Goal: Book appointment/travel/reservation

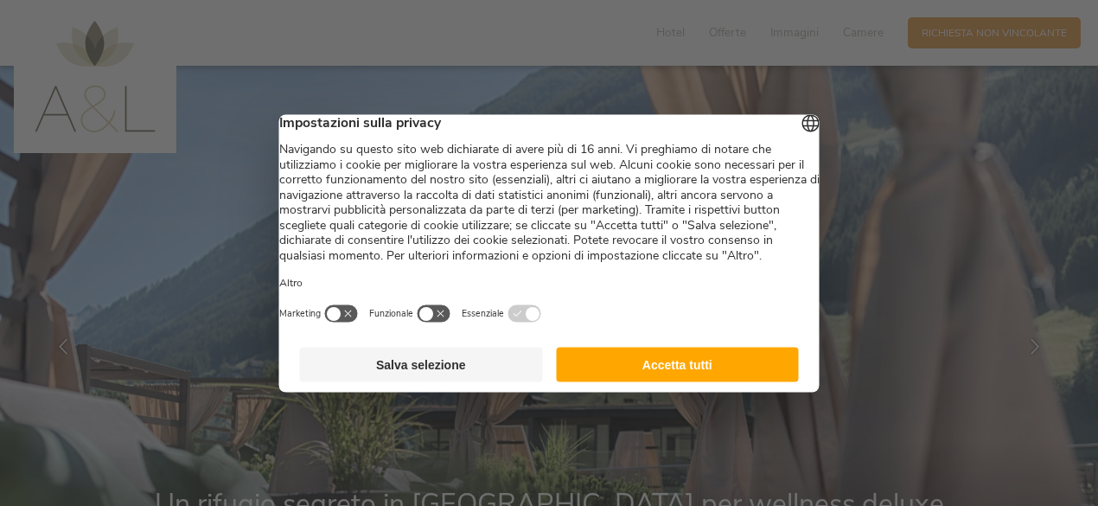
click at [430, 381] on button "Salva selezione" at bounding box center [421, 364] width 243 height 35
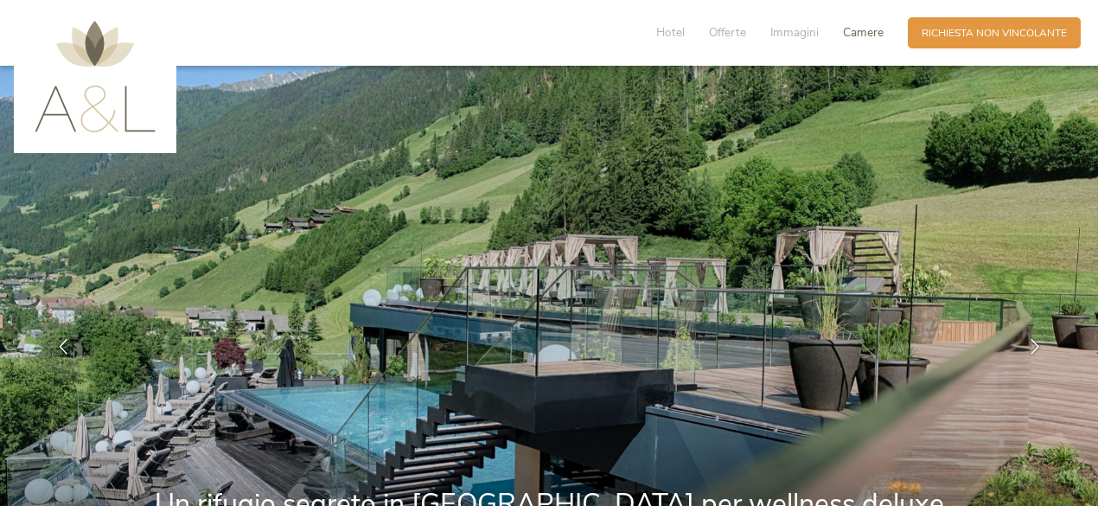
click at [861, 35] on span "Camere" at bounding box center [863, 32] width 41 height 16
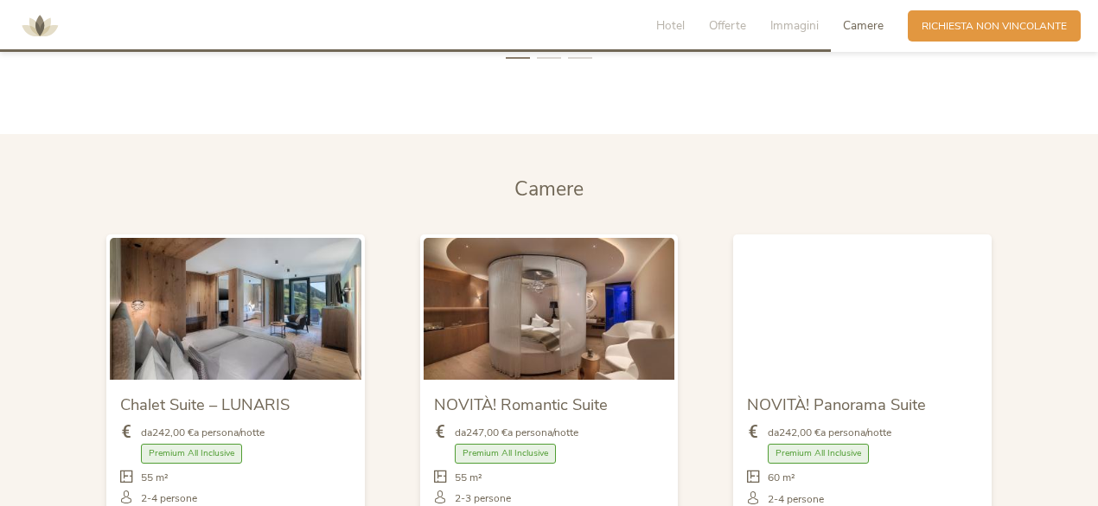
scroll to position [3450, 0]
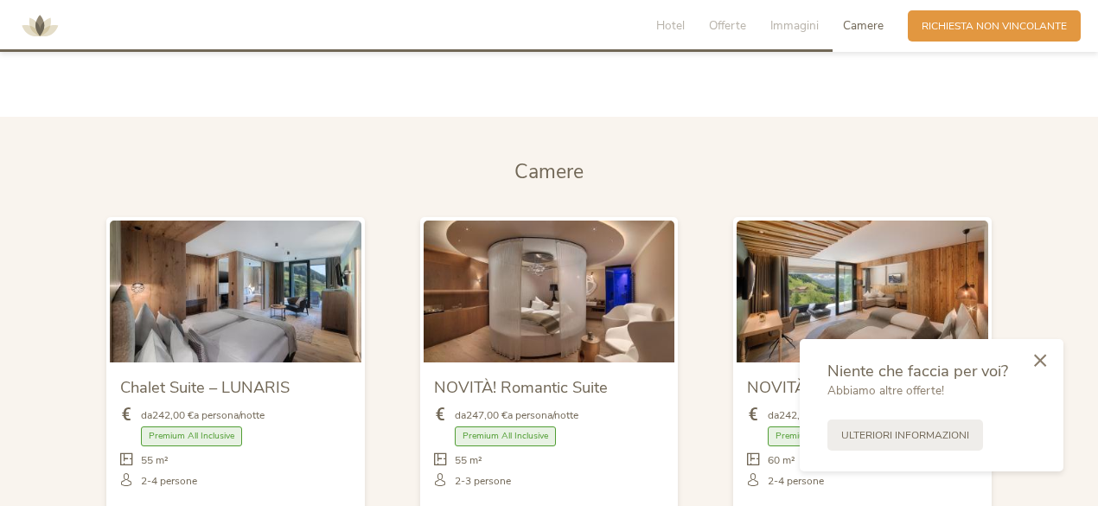
click at [1042, 361] on icon at bounding box center [1040, 360] width 12 height 13
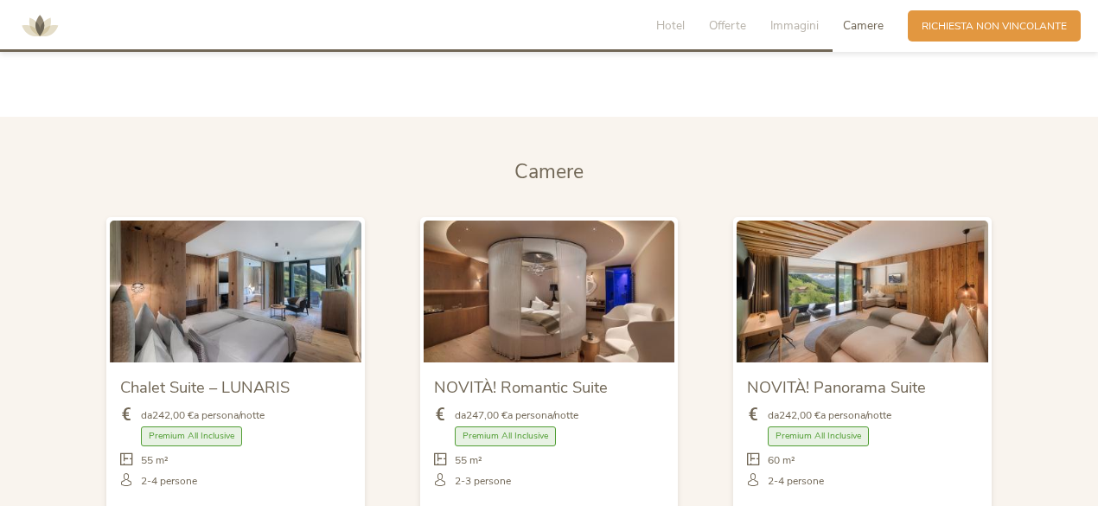
click at [828, 227] on img at bounding box center [863, 291] width 252 height 141
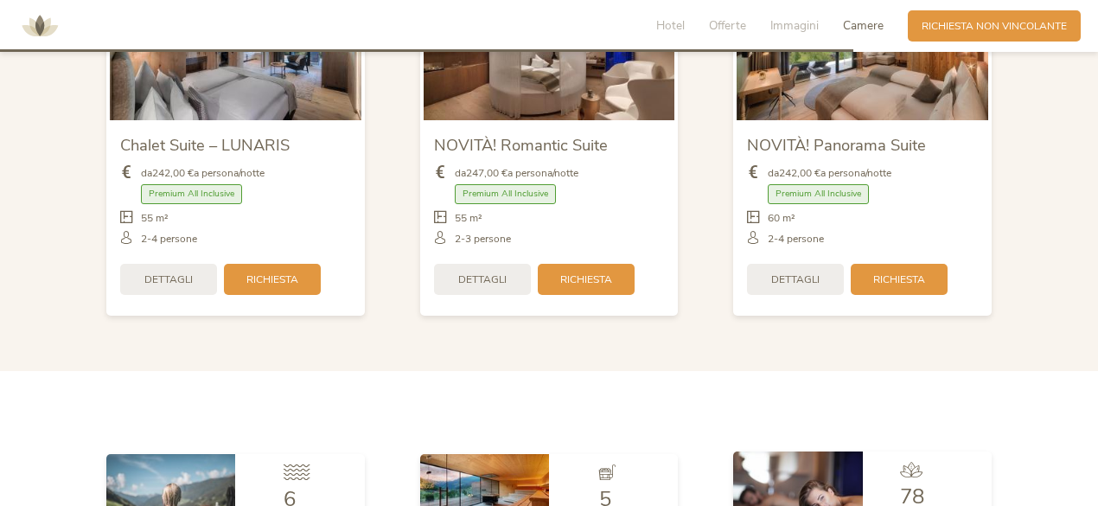
scroll to position [3536, 0]
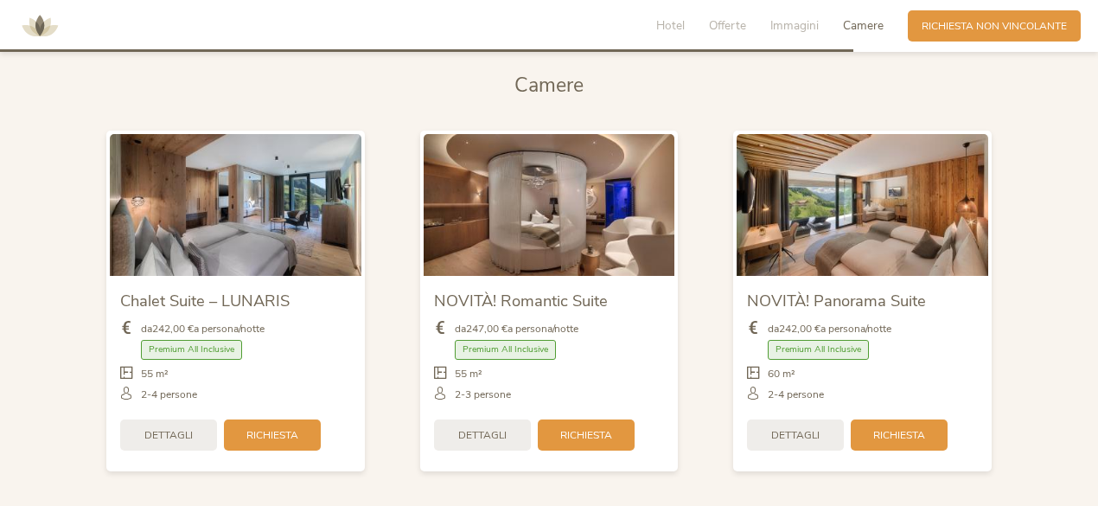
click at [856, 224] on img at bounding box center [863, 204] width 252 height 141
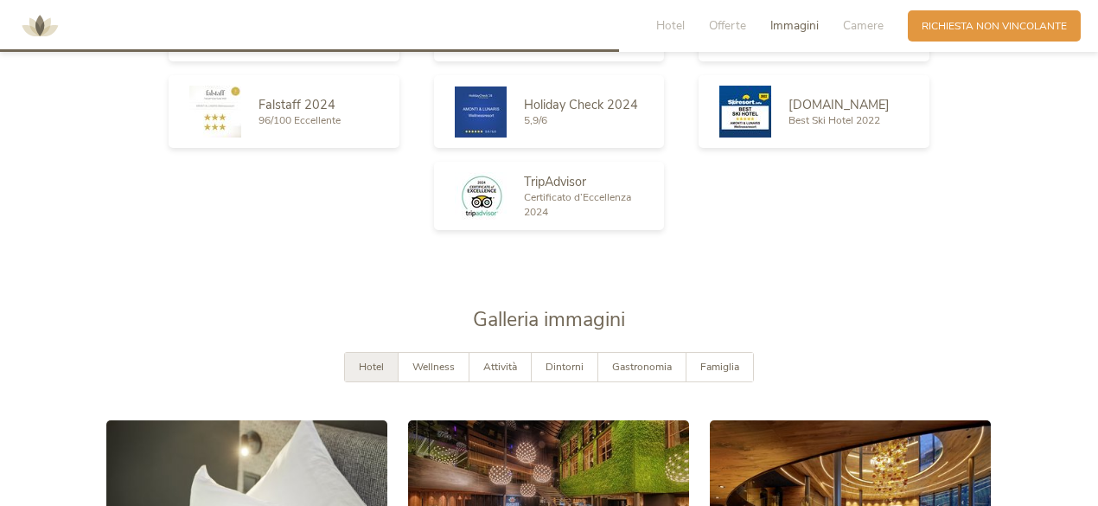
scroll to position [2498, 0]
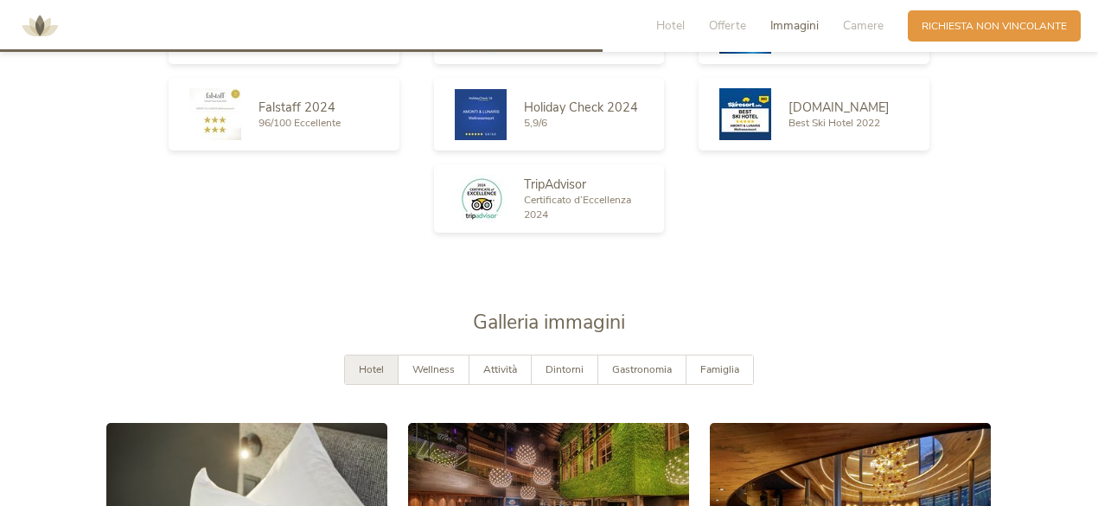
click at [368, 362] on span "Hotel" at bounding box center [371, 369] width 25 height 14
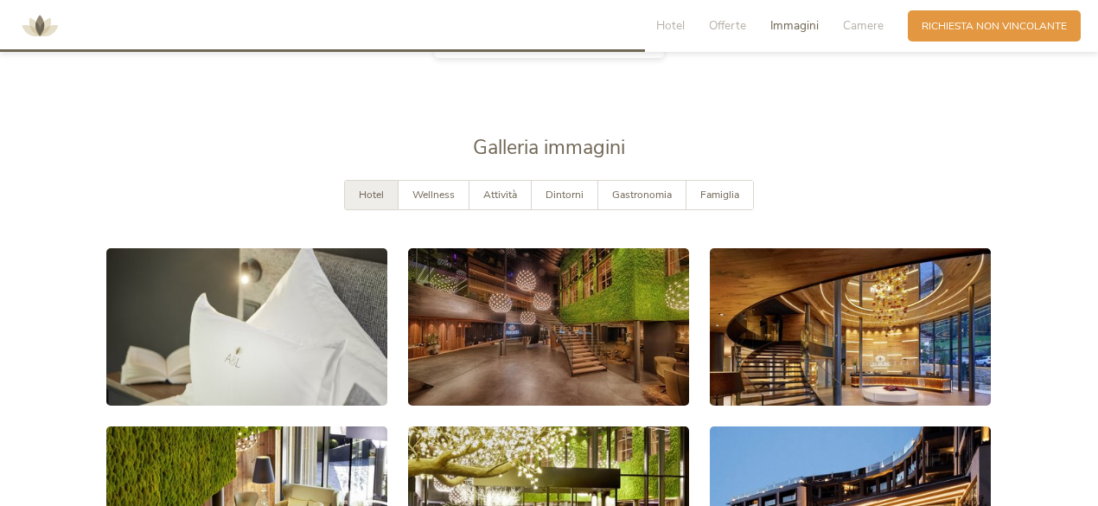
scroll to position [2671, 0]
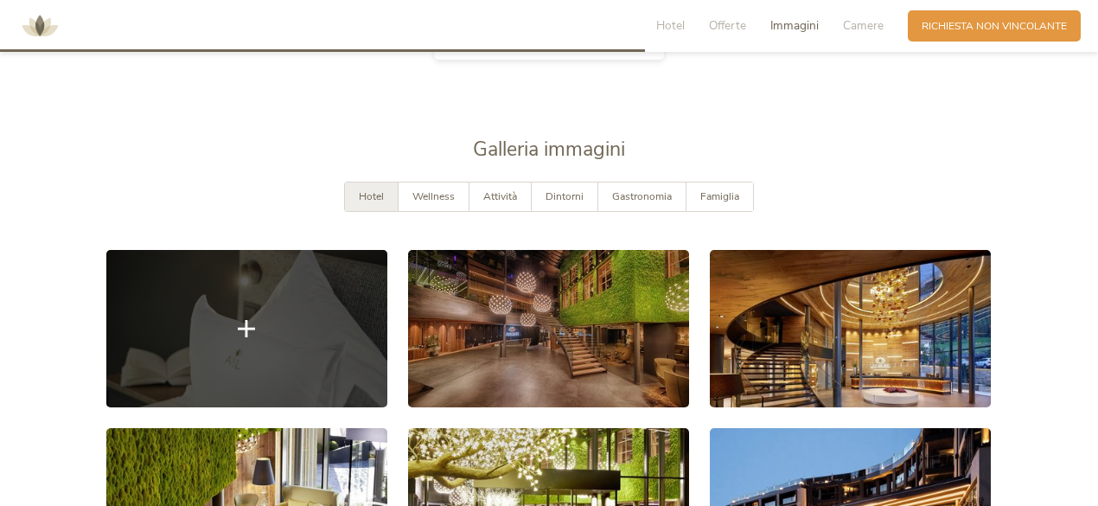
click at [258, 281] on link at bounding box center [246, 329] width 281 height 158
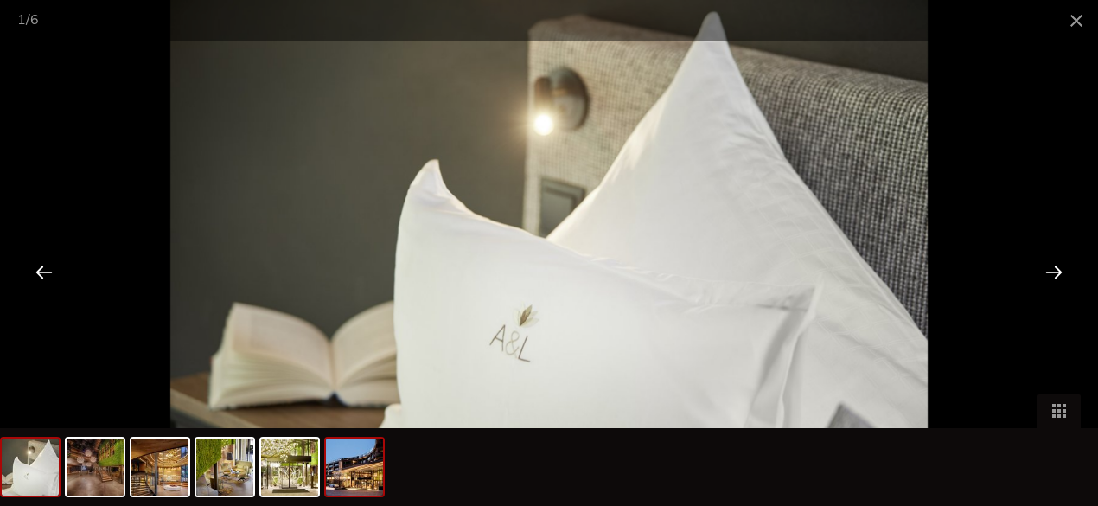
click at [379, 454] on img at bounding box center [354, 466] width 57 height 57
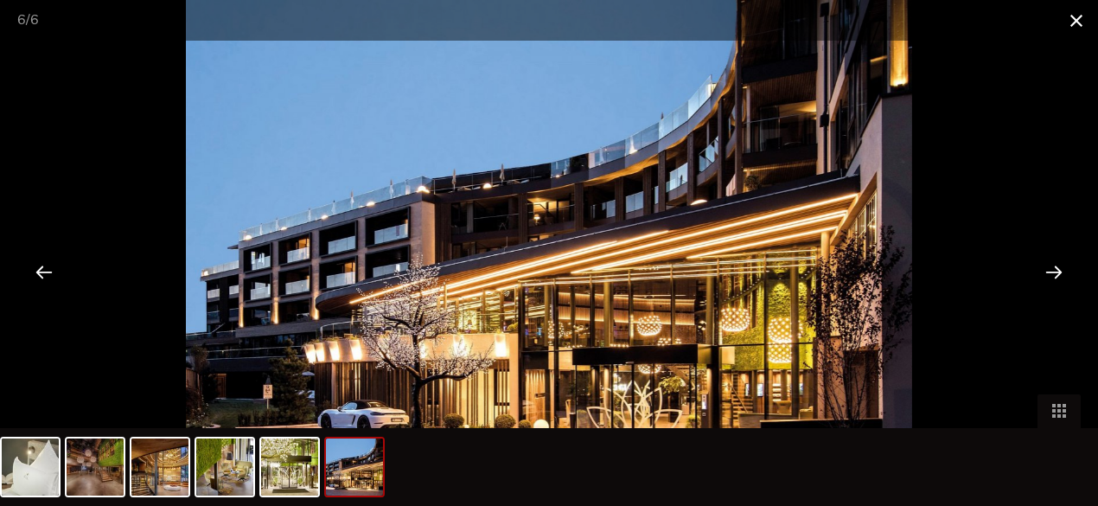
click at [1082, 19] on span at bounding box center [1076, 20] width 43 height 41
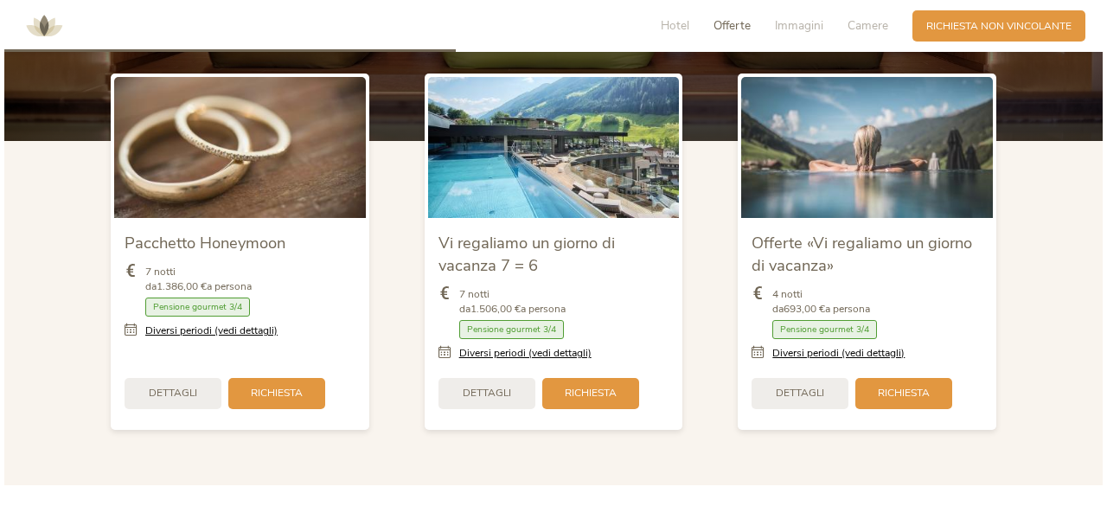
scroll to position [1893, 0]
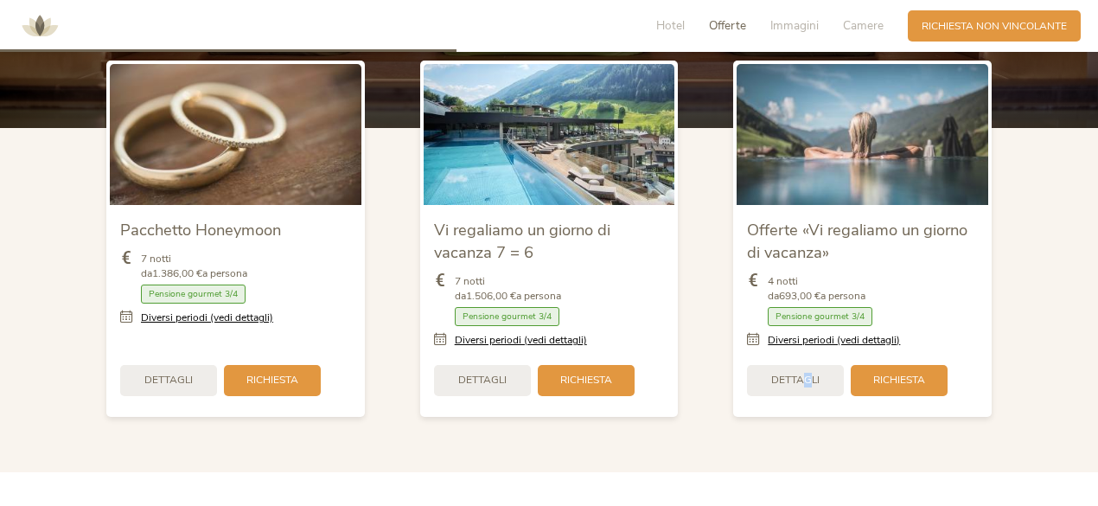
click at [807, 373] on span "Dettagli" at bounding box center [795, 380] width 48 height 15
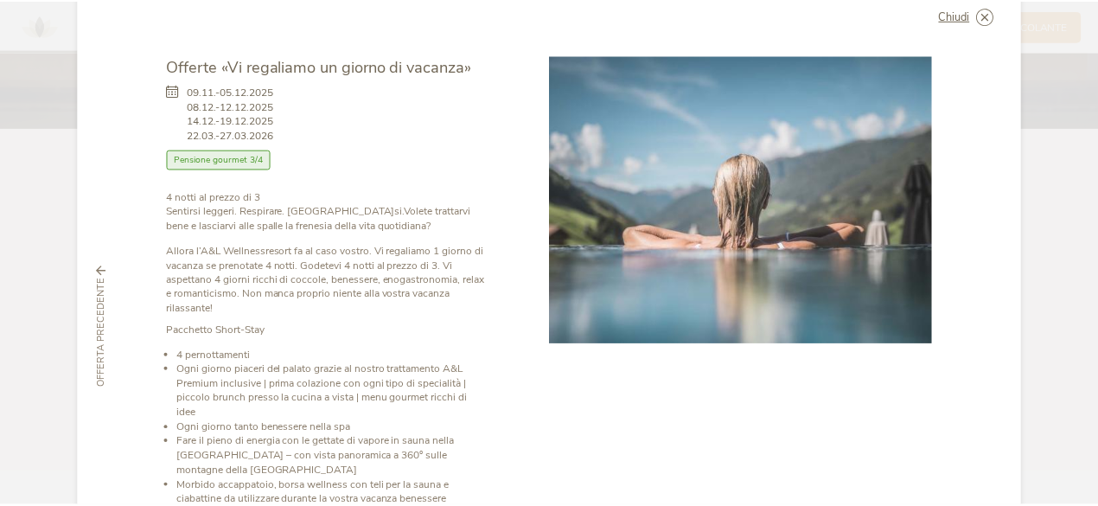
scroll to position [0, 0]
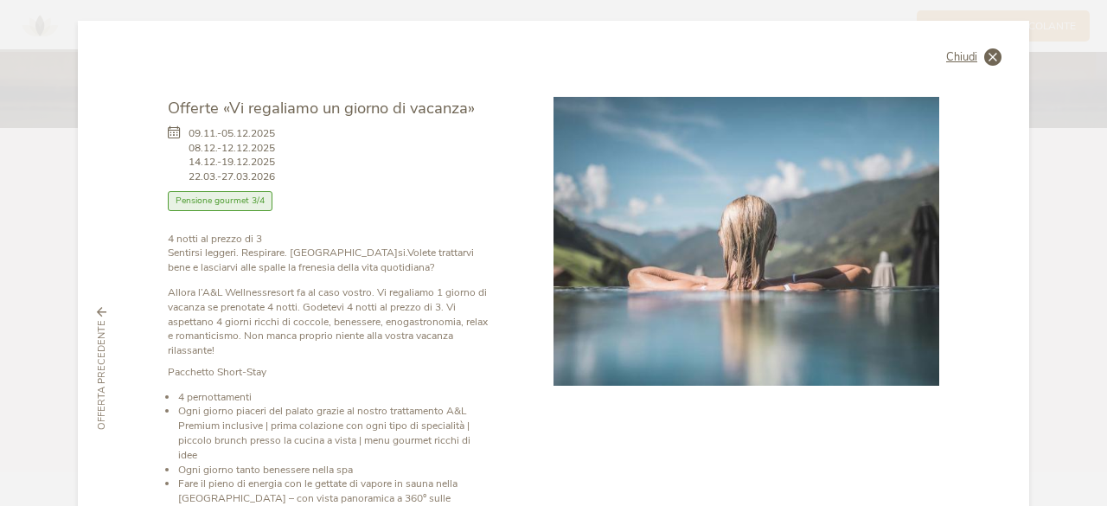
click at [986, 54] on icon at bounding box center [992, 56] width 17 height 17
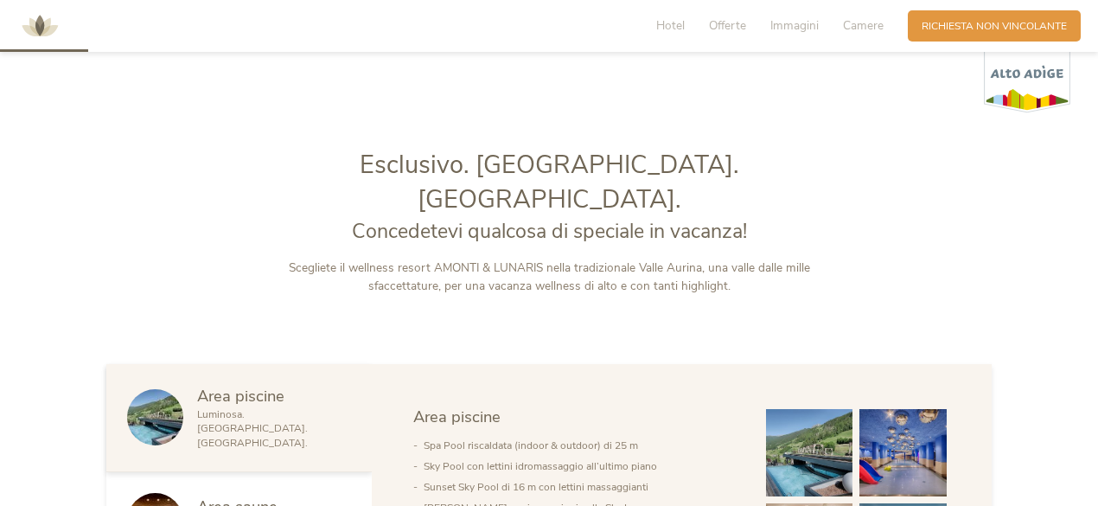
scroll to position [336, 0]
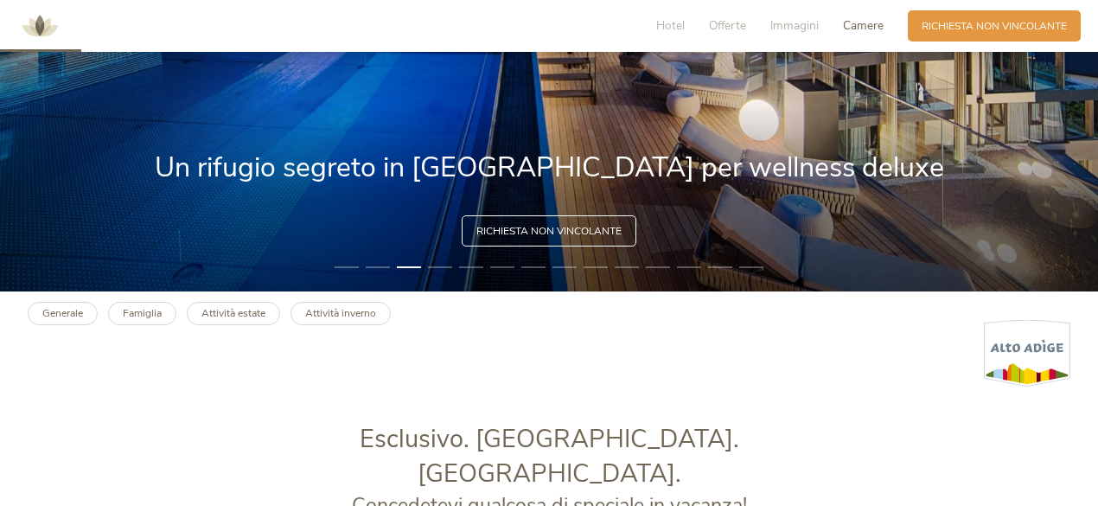
click at [875, 27] on span "Camere" at bounding box center [863, 25] width 41 height 16
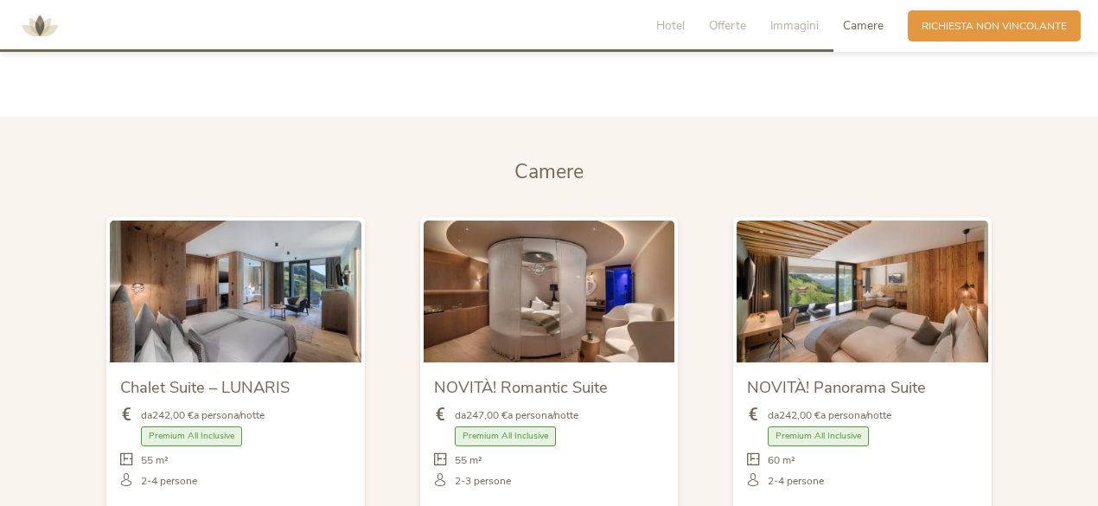
scroll to position [3536, 0]
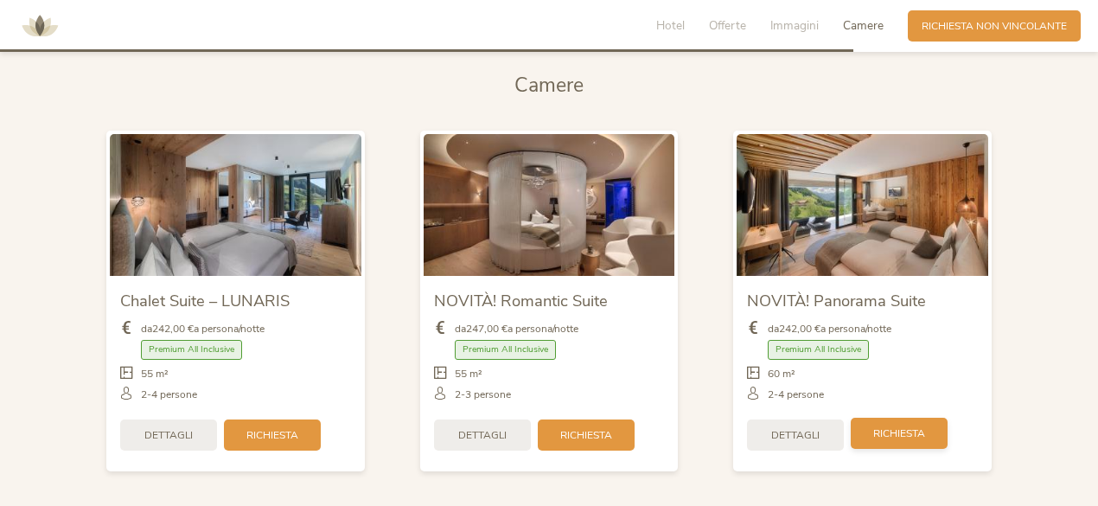
click at [868, 418] on div "Richiesta" at bounding box center [899, 433] width 97 height 31
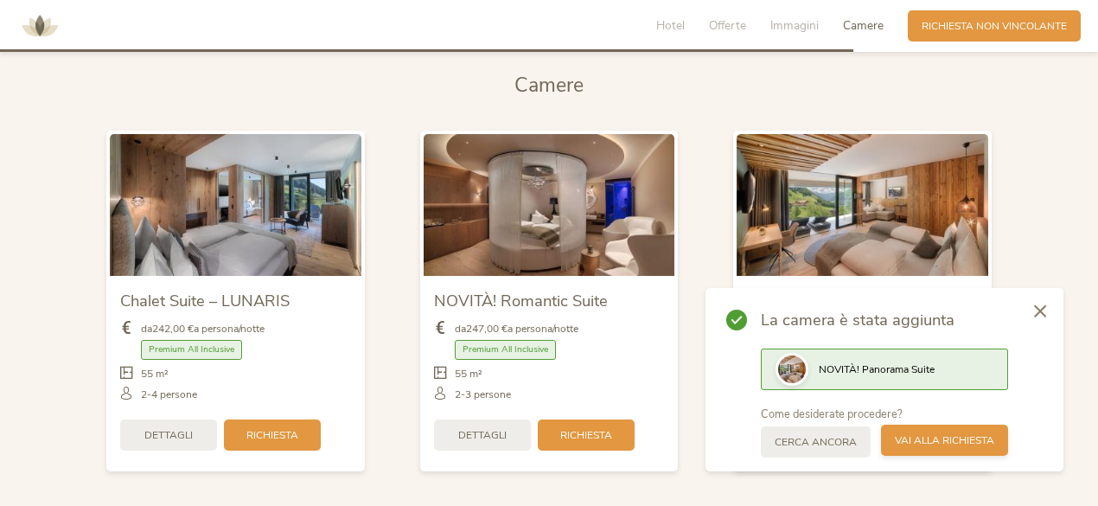
click at [943, 444] on span "Vai alla richiesta" at bounding box center [944, 440] width 99 height 15
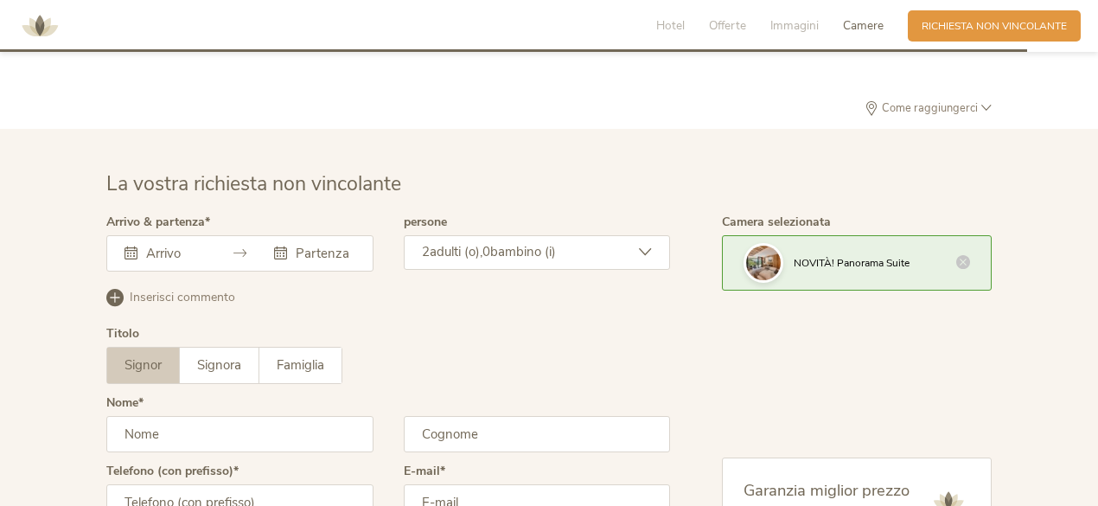
scroll to position [4118, 0]
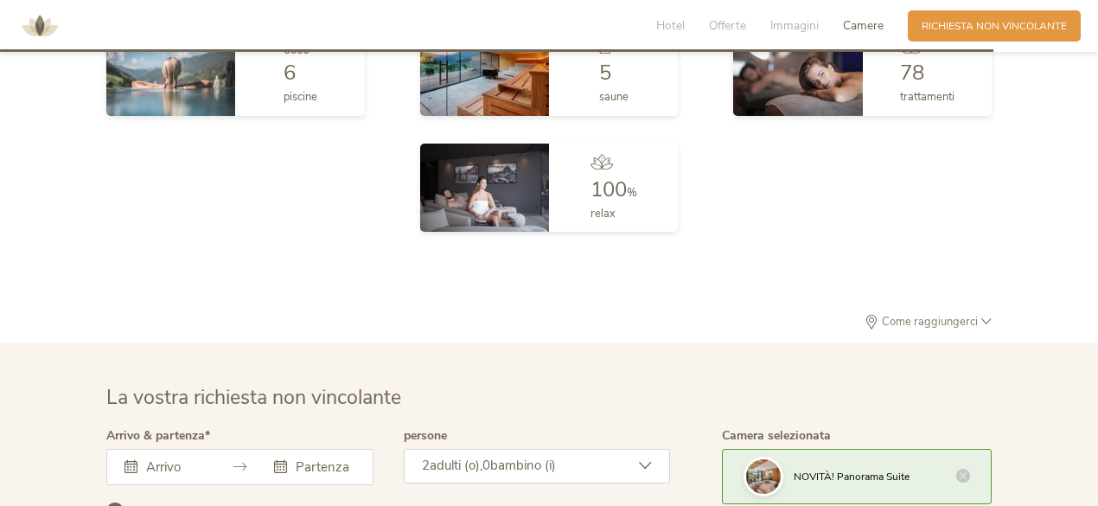
click at [135, 460] on icon at bounding box center [131, 466] width 13 height 13
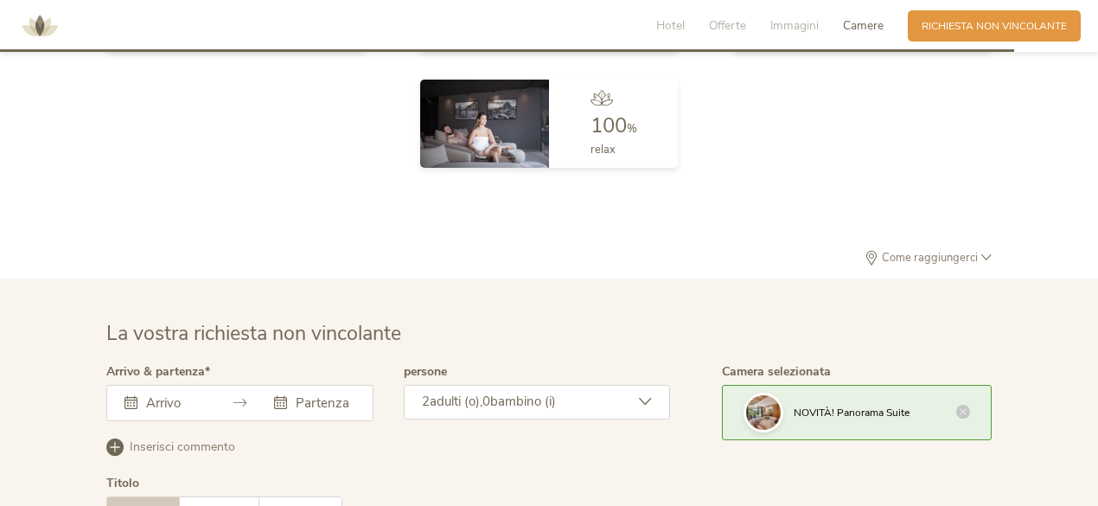
scroll to position [4205, 0]
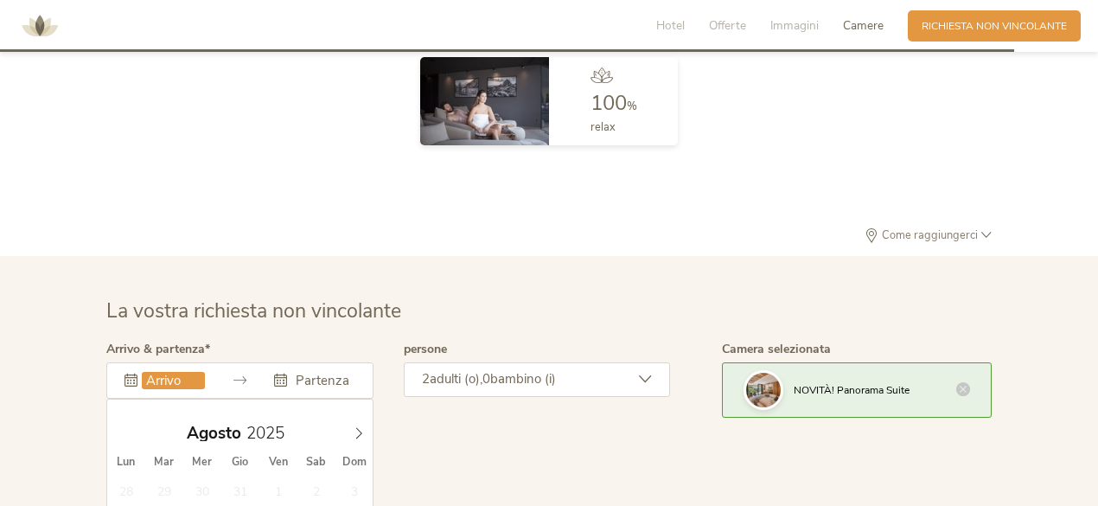
click at [154, 372] on input "text" at bounding box center [173, 380] width 63 height 17
click at [358, 427] on icon at bounding box center [359, 433] width 12 height 12
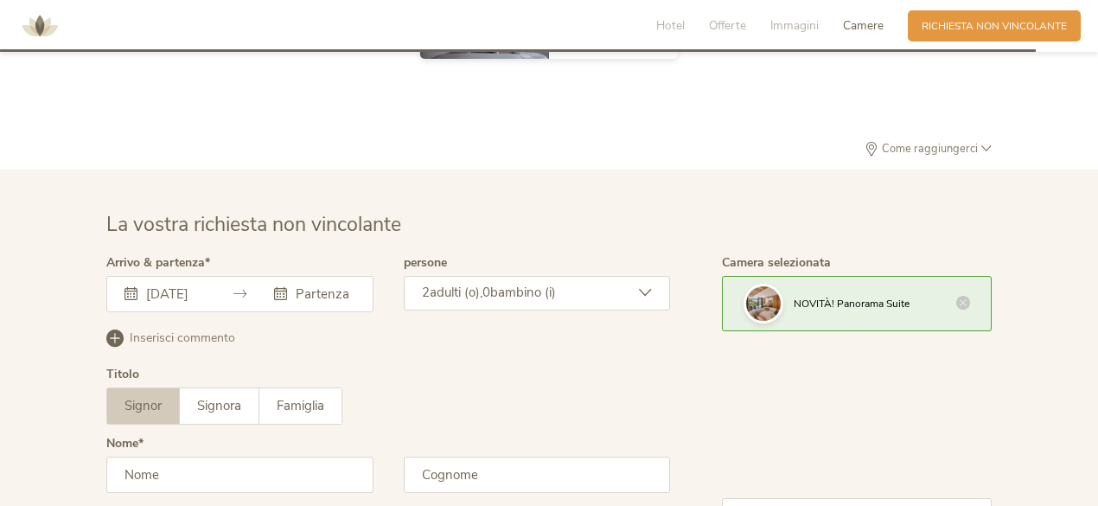
click at [130, 287] on icon at bounding box center [131, 293] width 13 height 13
click at [161, 285] on input "[DATE]" at bounding box center [173, 293] width 63 height 17
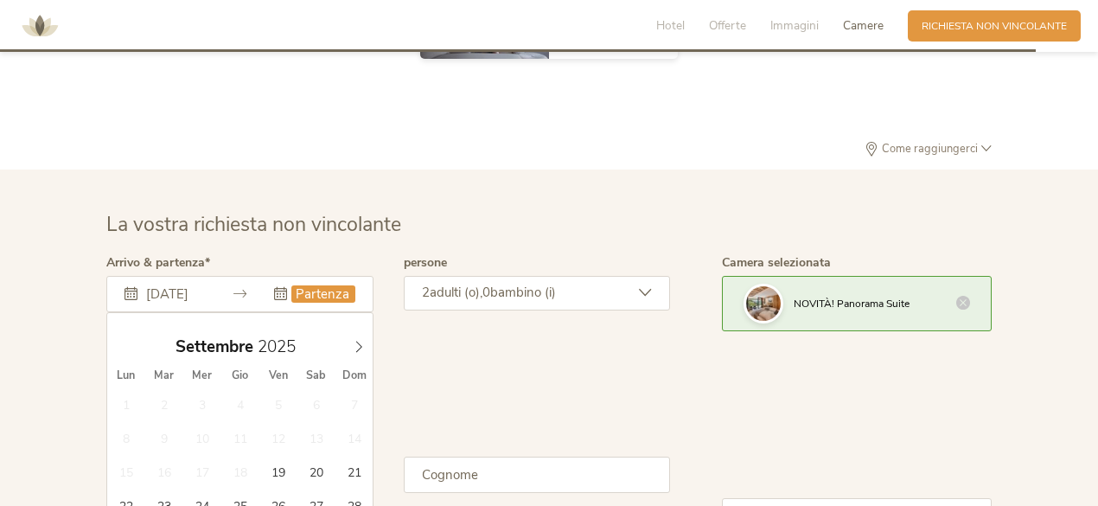
click at [280, 287] on icon at bounding box center [280, 293] width 13 height 13
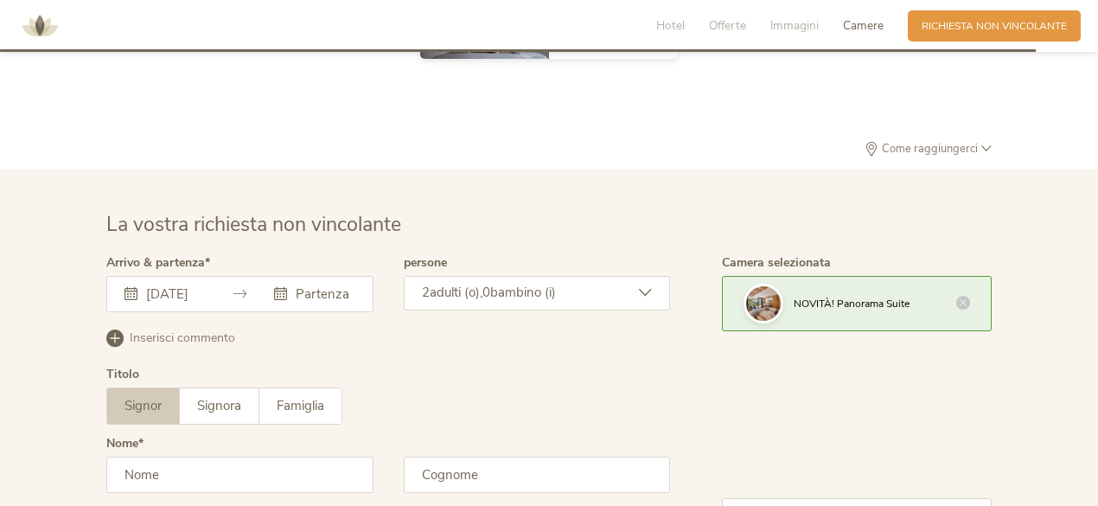
click at [126, 287] on icon at bounding box center [131, 293] width 13 height 13
click at [128, 287] on icon at bounding box center [131, 293] width 13 height 13
click at [130, 287] on icon at bounding box center [131, 293] width 13 height 13
click at [164, 285] on input "[DATE]" at bounding box center [173, 293] width 63 height 17
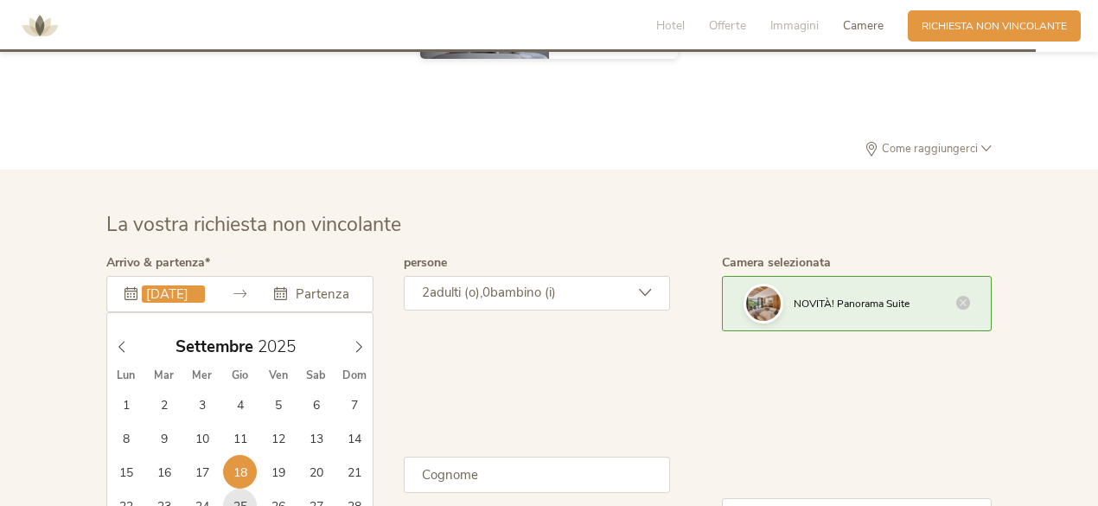
type input "[DATE]"
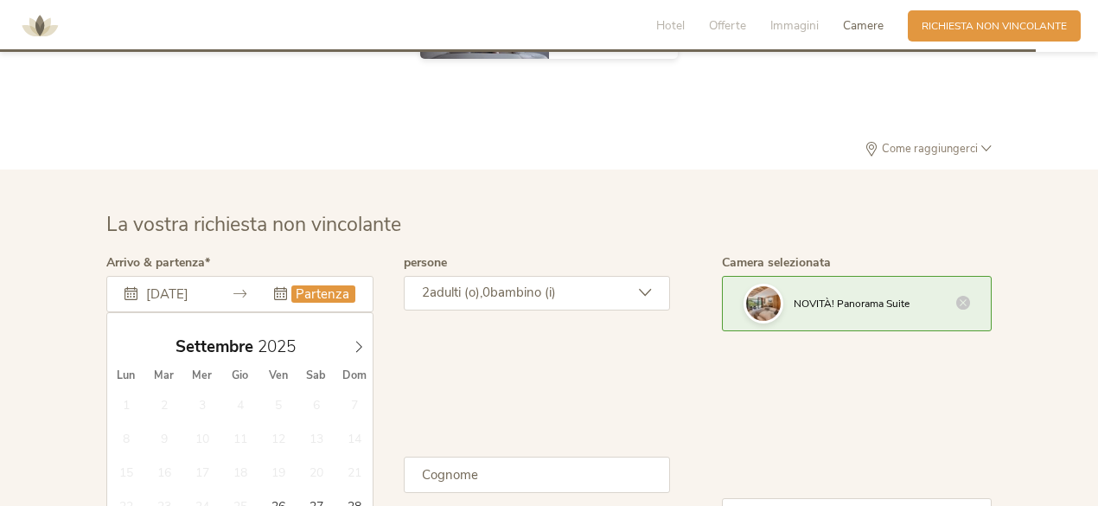
click at [284, 287] on icon at bounding box center [280, 293] width 13 height 13
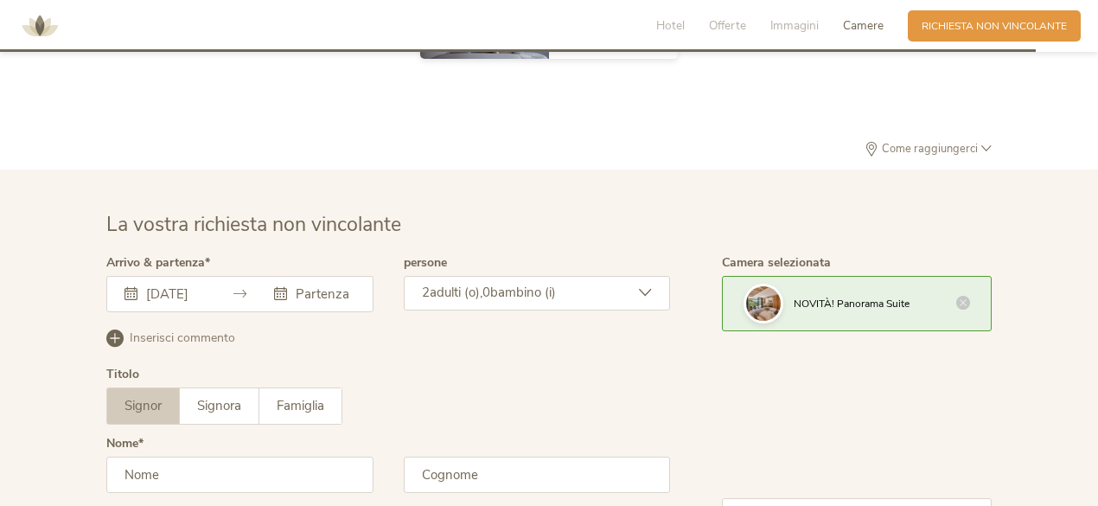
click at [284, 287] on icon at bounding box center [280, 293] width 13 height 13
click at [317, 285] on input "text" at bounding box center [322, 293] width 63 height 17
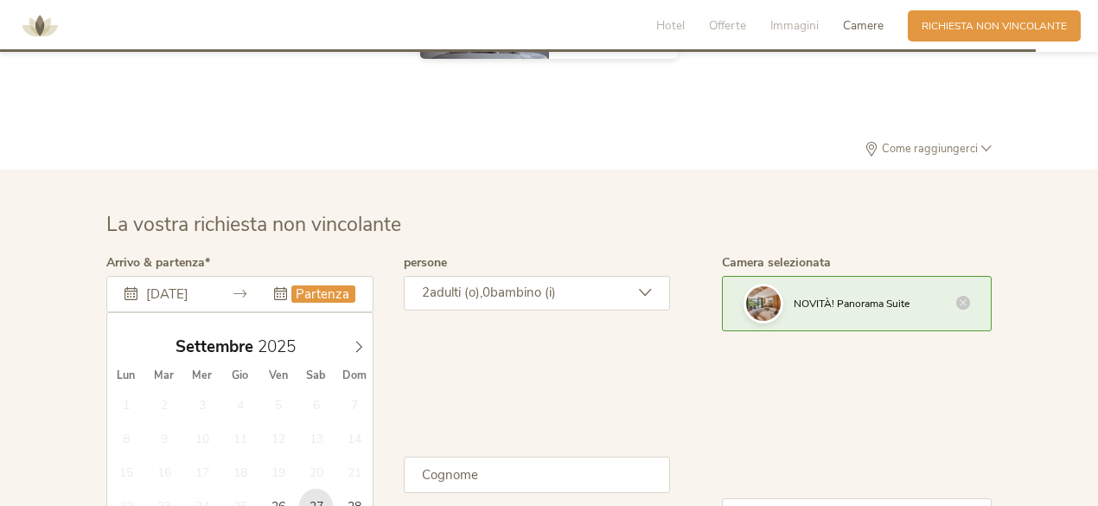
type input "[DATE]"
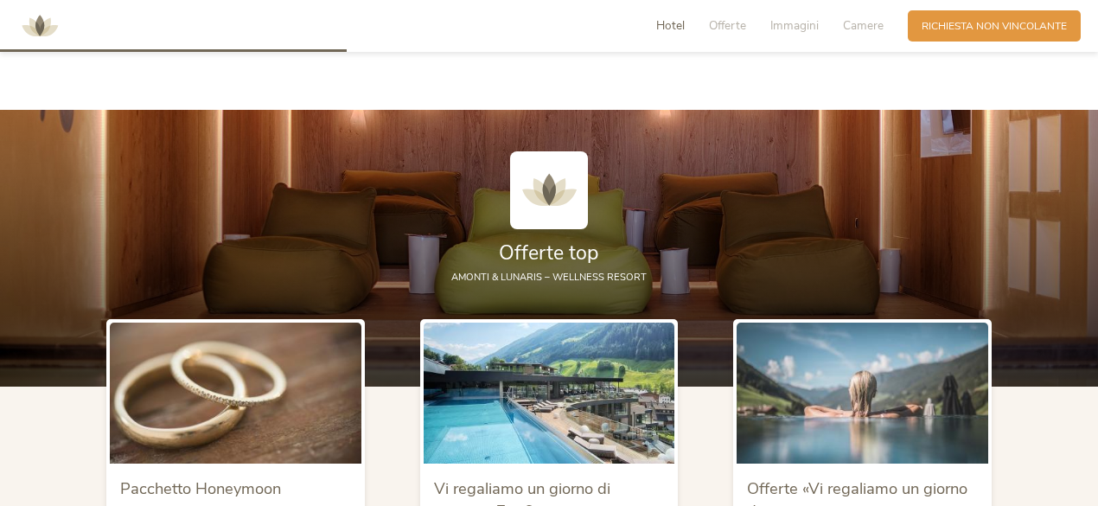
scroll to position [1437, 0]
